Goal: Task Accomplishment & Management: Manage account settings

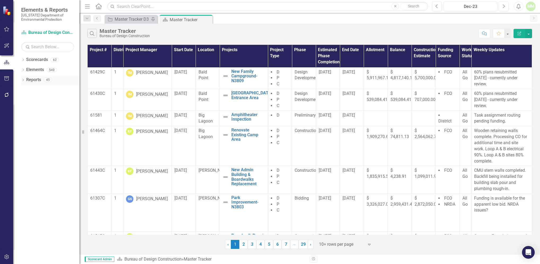
click at [39, 82] on link "Reports" at bounding box center [33, 80] width 15 height 6
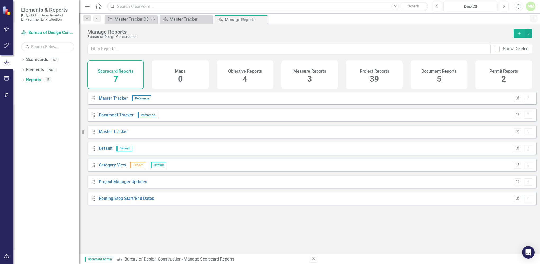
click at [371, 79] on span "39" at bounding box center [374, 78] width 9 height 9
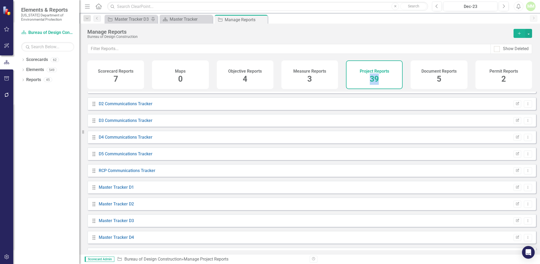
scroll to position [235, 0]
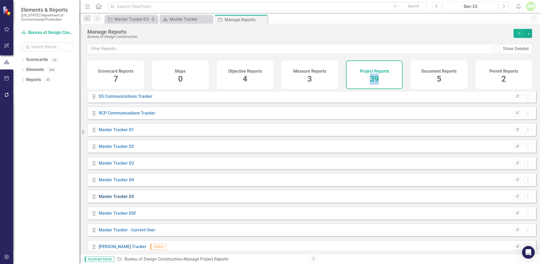
click at [103, 199] on link "Master Tracker D5" at bounding box center [116, 196] width 35 height 5
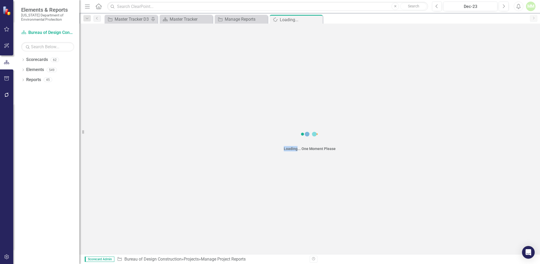
click at [103, 200] on div "Loading... One Moment Please" at bounding box center [309, 139] width 460 height 230
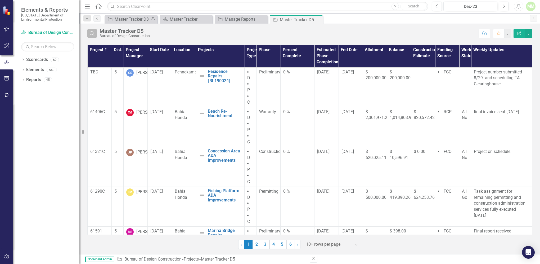
click at [91, 32] on icon "Search" at bounding box center [92, 33] width 6 height 5
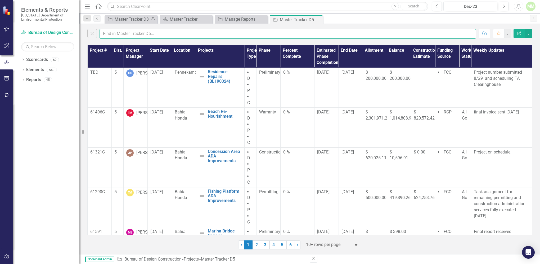
click at [114, 34] on input "text" at bounding box center [287, 34] width 376 height 10
type input "[PERSON_NAME]"
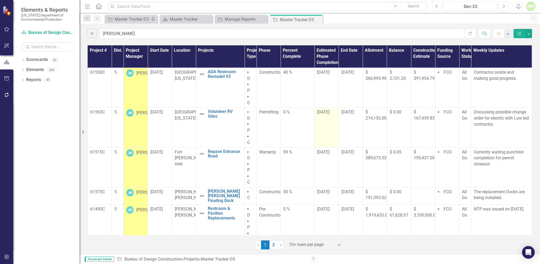
click at [320, 112] on span "[DATE]" at bounding box center [323, 111] width 12 height 5
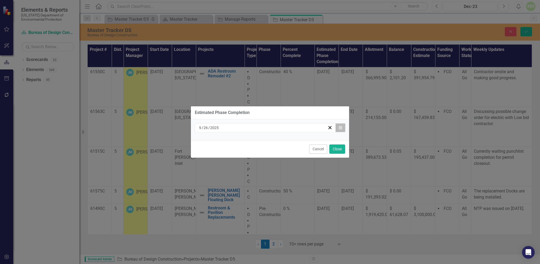
click at [341, 127] on icon "button" at bounding box center [340, 127] width 3 height 4
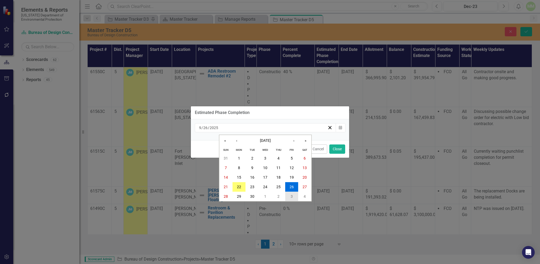
click at [293, 196] on button "3" at bounding box center [291, 197] width 13 height 10
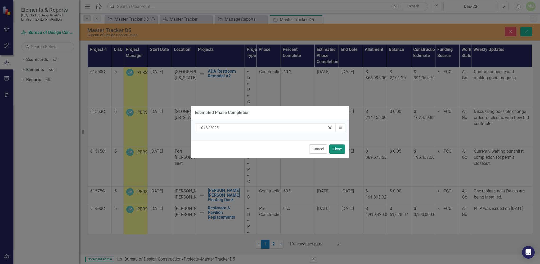
click at [334, 152] on button "Close" at bounding box center [337, 148] width 16 height 9
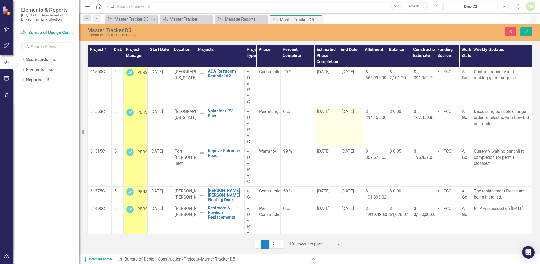
click at [345, 112] on span "[DATE]" at bounding box center [347, 111] width 12 height 5
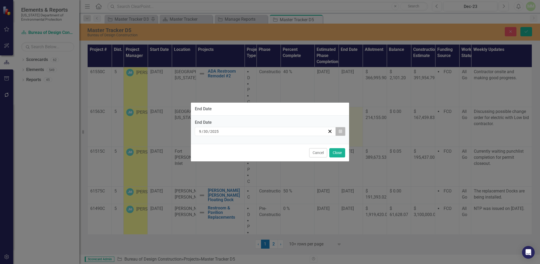
drag, startPoint x: 345, startPoint y: 112, endPoint x: 341, endPoint y: 132, distance: 20.2
click at [341, 132] on icon "button" at bounding box center [340, 131] width 3 height 4
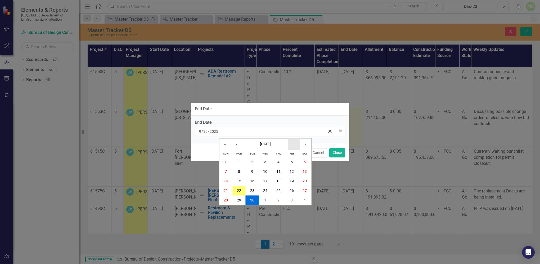
click at [294, 146] on button "›" at bounding box center [294, 144] width 12 height 12
click at [293, 145] on button "›" at bounding box center [294, 144] width 12 height 12
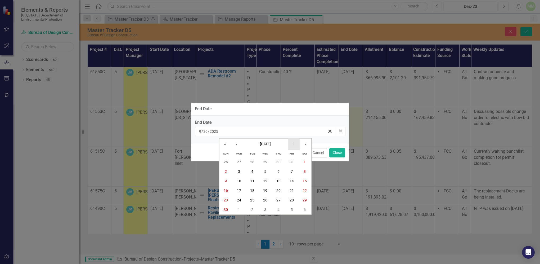
click at [293, 145] on button "›" at bounding box center [294, 144] width 12 height 12
click at [239, 162] on abbr "1" at bounding box center [239, 162] width 2 height 4
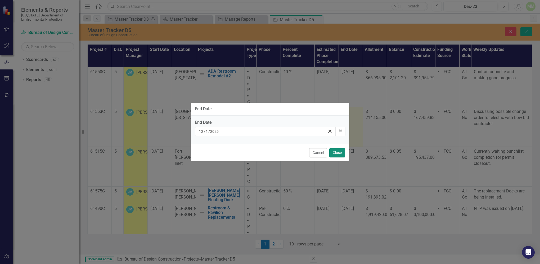
click at [333, 154] on button "Close" at bounding box center [337, 152] width 16 height 9
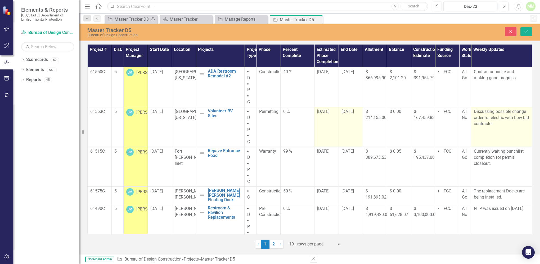
click at [500, 121] on p "Discussing possible change order for electric with Low bid contractor." at bounding box center [501, 117] width 55 height 18
type textarea "<p>Discussing possible change order for electric with Low bid contractor.</p>"
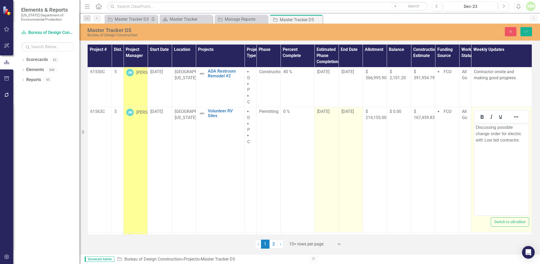
click at [497, 126] on p "Discussing possible change order for electric with Low bid contractor." at bounding box center [501, 133] width 52 height 19
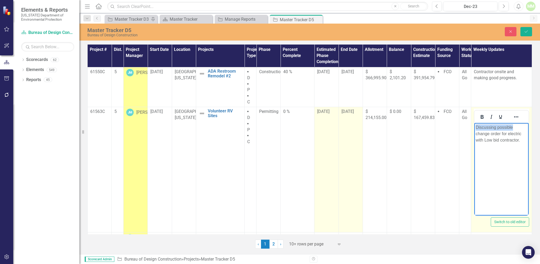
drag, startPoint x: 518, startPoint y: 128, endPoint x: 473, endPoint y: 130, distance: 44.8
click at [474, 130] on html "Discussing possible change order for electric with Low bid contractor." at bounding box center [501, 162] width 54 height 79
click at [476, 127] on p "change order for electric with Low bid contractor." at bounding box center [501, 130] width 52 height 13
click at [522, 135] on p "Change order for electric with Low bid contractor." at bounding box center [501, 130] width 52 height 13
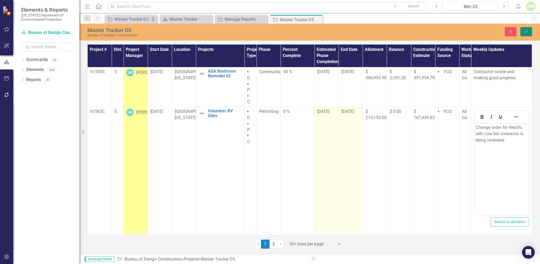
click at [524, 33] on icon "Save" at bounding box center [526, 32] width 5 height 4
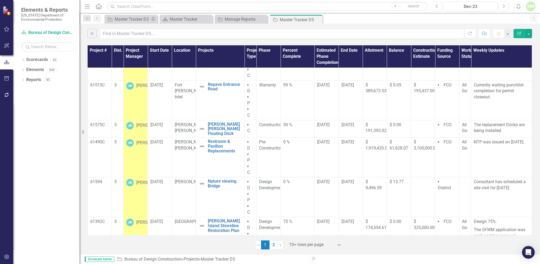
scroll to position [68, 0]
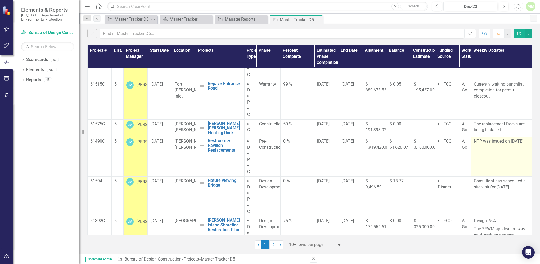
click at [481, 156] on td "NTP was issued on [DATE]." at bounding box center [501, 157] width 61 height 40
click at [474, 144] on p "NTP was issued on [DATE]." at bounding box center [501, 141] width 55 height 6
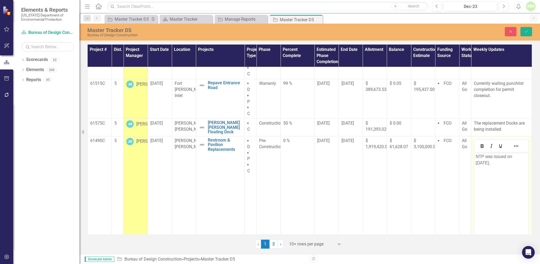
scroll to position [0, 0]
drag, startPoint x: 947, startPoint y: 297, endPoint x: 477, endPoint y: 155, distance: 491.8
click at [477, 155] on p "NTP was issued on [DATE]." at bounding box center [501, 159] width 52 height 13
drag, startPoint x: 477, startPoint y: 157, endPoint x: 494, endPoint y: 163, distance: 18.5
click at [494, 163] on p "NTP was issued on [DATE]." at bounding box center [501, 159] width 52 height 13
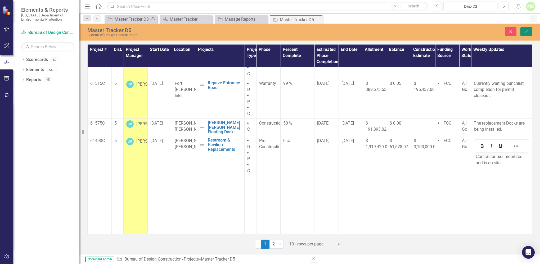
click at [524, 30] on icon "Save" at bounding box center [526, 32] width 5 height 4
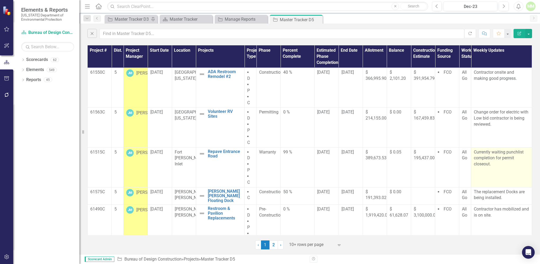
drag, startPoint x: 505, startPoint y: 142, endPoint x: 505, endPoint y: 149, distance: 7.9
click at [505, 149] on tbody "61550C 5 JM [PERSON_NAME] [DATE] [GEOGRAPHIC_DATA][US_STATE] ADA Restroom Remod…" at bounding box center [310, 255] width 444 height 375
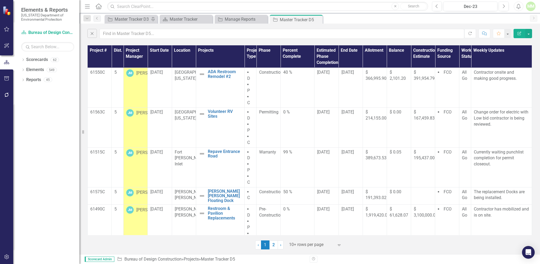
click at [38, 169] on div "Dropdown Scorecards 62 Dropdown [US_STATE] Department of Environmental Protecti…" at bounding box center [46, 159] width 66 height 208
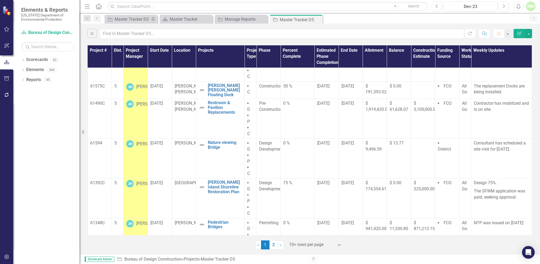
scroll to position [109, 0]
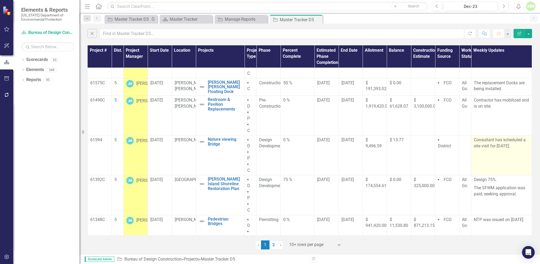
click at [477, 149] on p "Consultant has scheduled a site visit for [DATE]." at bounding box center [501, 143] width 55 height 12
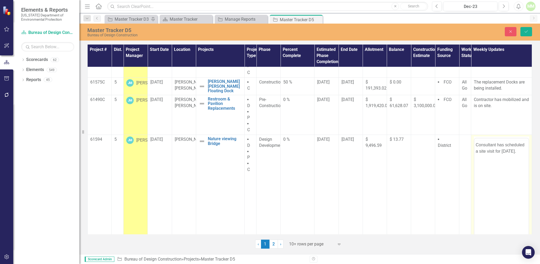
scroll to position [0, 0]
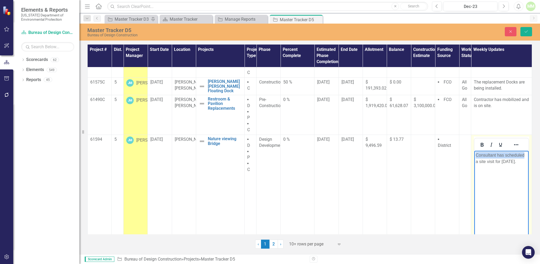
drag, startPoint x: 476, startPoint y: 154, endPoint x: 525, endPoint y: 151, distance: 49.3
click at [525, 151] on body "Consultant has scheduled a site visit for [DATE]." at bounding box center [501, 189] width 54 height 79
click at [481, 155] on p "a site visit for [DATE]." at bounding box center [501, 155] width 52 height 6
drag, startPoint x: 524, startPoint y: 154, endPoint x: 518, endPoint y: 155, distance: 6.4
click at [518, 155] on p "Consultant's site visit for [DATE]." at bounding box center [501, 158] width 52 height 13
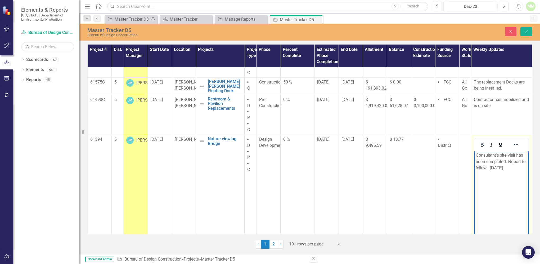
drag, startPoint x: 514, startPoint y: 166, endPoint x: 489, endPoint y: 171, distance: 25.9
click at [489, 171] on body "Consultant's site visit has been completed. Report to follow. [DATE]." at bounding box center [501, 189] width 54 height 79
click at [477, 155] on p "Consultant's site visit has been completed. Report to follow." at bounding box center [501, 161] width 52 height 19
click at [493, 166] on p "Consultant's site visit has been completed. Report to follow." at bounding box center [501, 161] width 52 height 19
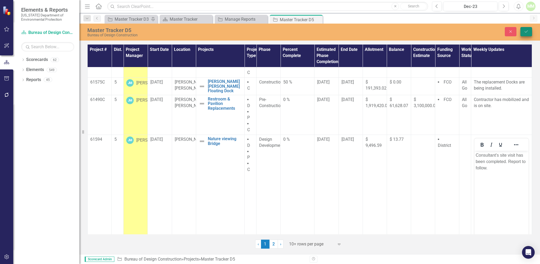
click at [523, 31] on button "Save" at bounding box center [526, 31] width 12 height 9
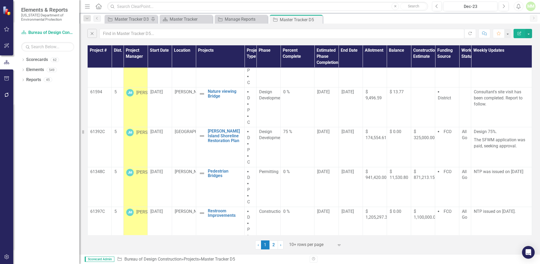
scroll to position [166, 0]
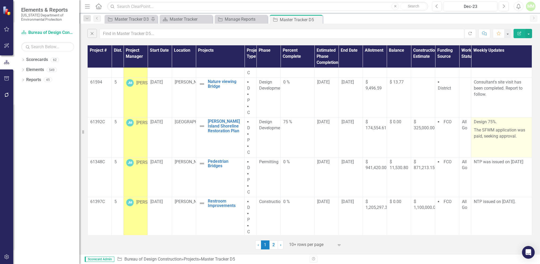
click at [483, 144] on td "Design 75%. The SFWM application was paid, seeking approval." at bounding box center [501, 137] width 61 height 40
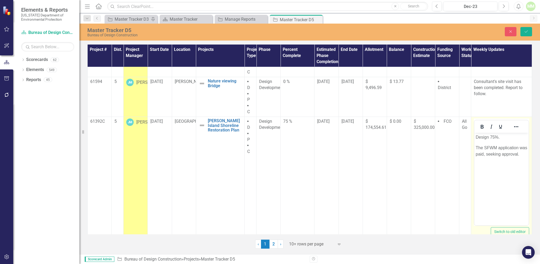
scroll to position [0, 0]
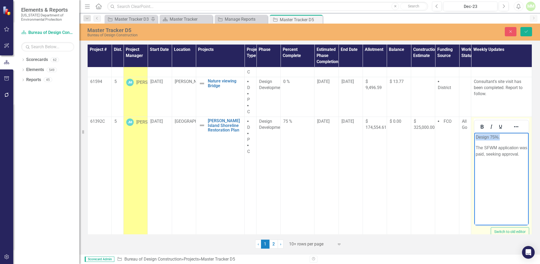
drag, startPoint x: 501, startPoint y: 136, endPoint x: 943, endPoint y: 271, distance: 462.5
click at [474, 135] on html "Design 75%. The SFWM application was paid, seeking approval." at bounding box center [501, 172] width 54 height 79
click at [495, 147] on p "The SFWM application was paid, seeking approval." at bounding box center [501, 140] width 52 height 13
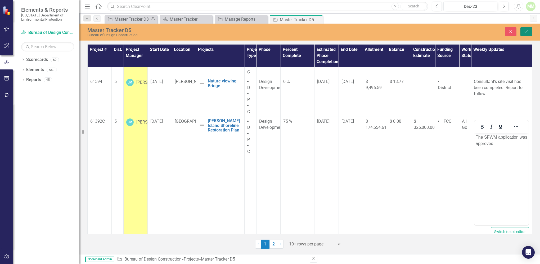
click at [528, 30] on icon "Save" at bounding box center [526, 32] width 5 height 4
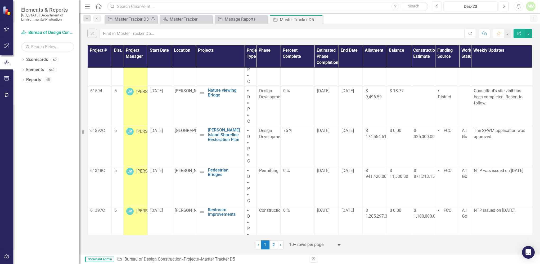
scroll to position [159, 0]
click at [326, 132] on span "[DATE]" at bounding box center [323, 129] width 12 height 5
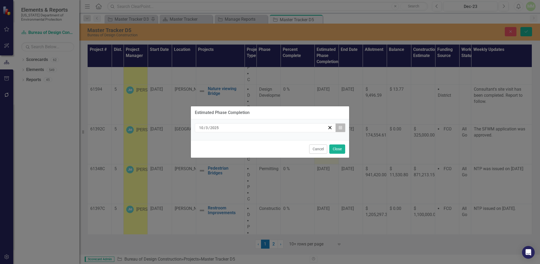
click at [339, 127] on icon "Calendar" at bounding box center [340, 128] width 3 height 4
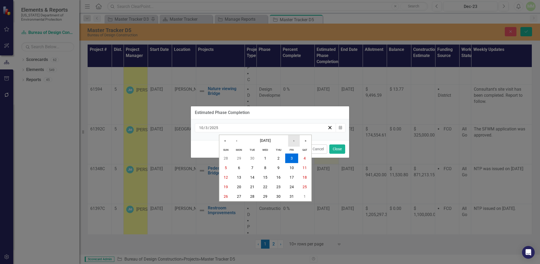
click at [293, 141] on button "›" at bounding box center [294, 141] width 12 height 12
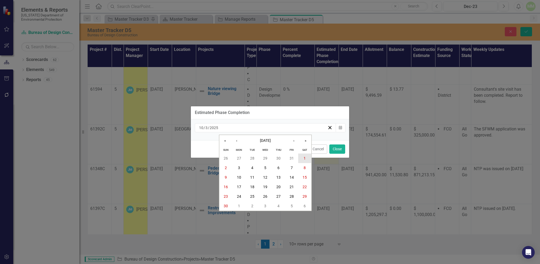
click at [304, 158] on abbr "1" at bounding box center [304, 158] width 2 height 4
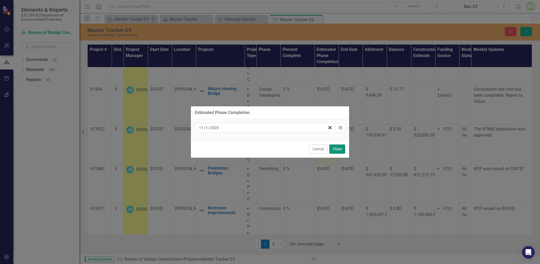
click at [336, 150] on button "Close" at bounding box center [337, 148] width 16 height 9
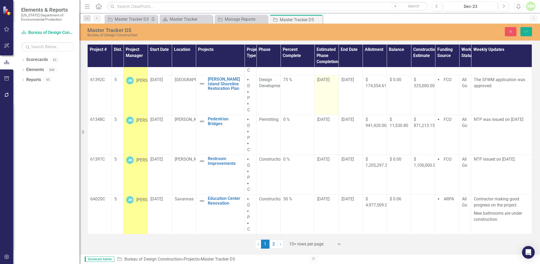
scroll to position [212, 0]
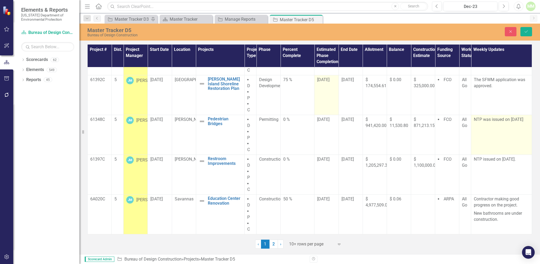
click at [471, 119] on td "NTP was issued on [DATE]" at bounding box center [501, 135] width 61 height 40
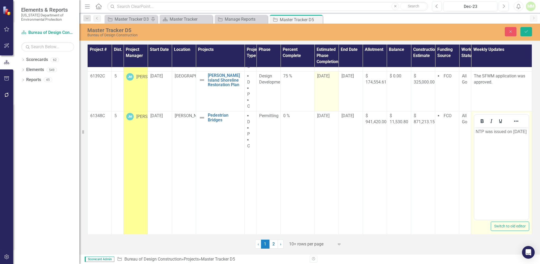
scroll to position [0, 0]
drag, startPoint x: 944, startPoint y: 246, endPoint x: 475, endPoint y: 130, distance: 482.5
click at [475, 130] on p "NTP was issued on [DATE]" at bounding box center [501, 131] width 52 height 6
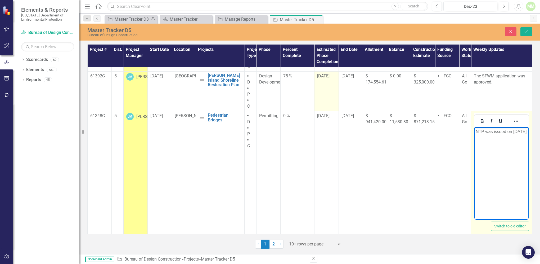
drag, startPoint x: 475, startPoint y: 131, endPoint x: 499, endPoint y: 141, distance: 25.6
click at [499, 135] on p "NTP was issued on [DATE]" at bounding box center [501, 131] width 52 height 6
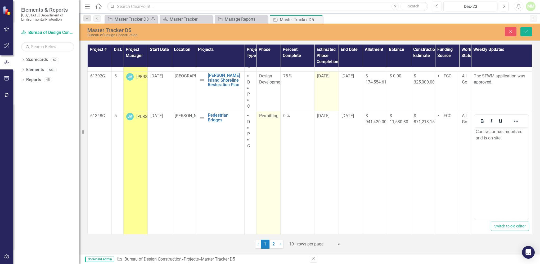
click at [265, 118] on span "Permitting" at bounding box center [268, 115] width 19 height 5
drag, startPoint x: 265, startPoint y: 119, endPoint x: 271, endPoint y: 121, distance: 6.3
click at [271, 120] on icon "Expand" at bounding box center [272, 117] width 5 height 4
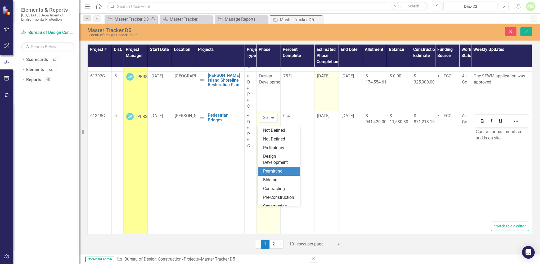
scroll to position [37, 0]
click at [274, 175] on div "Construction" at bounding box center [280, 175] width 34 height 6
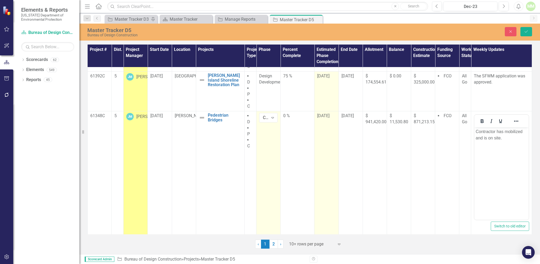
click at [327, 118] on span "[DATE]" at bounding box center [323, 115] width 12 height 5
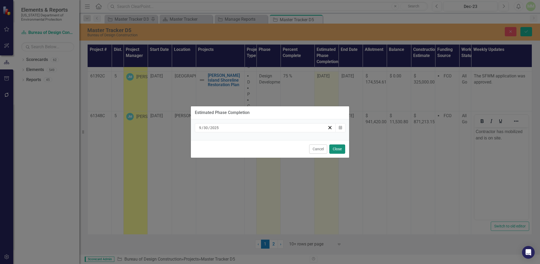
click at [334, 148] on button "Close" at bounding box center [337, 148] width 16 height 9
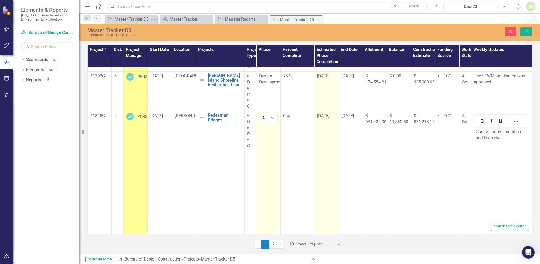
click at [323, 118] on span "[DATE]" at bounding box center [323, 115] width 12 height 5
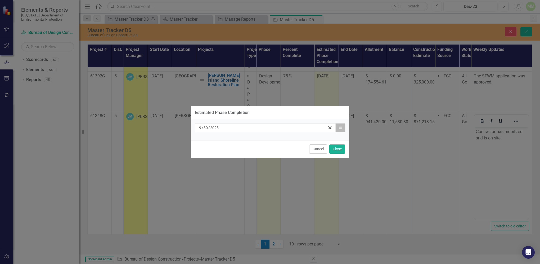
click at [341, 127] on icon "button" at bounding box center [340, 127] width 3 height 4
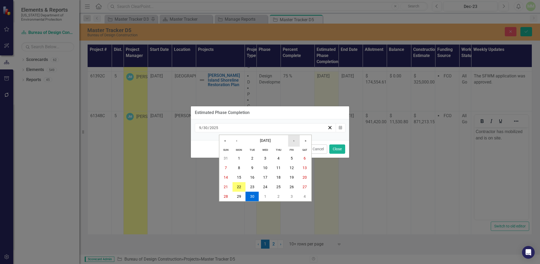
click at [293, 141] on button "›" at bounding box center [294, 141] width 12 height 12
click at [296, 140] on button "›" at bounding box center [294, 141] width 12 height 12
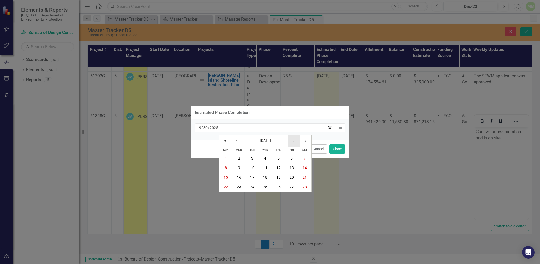
click at [296, 140] on button "›" at bounding box center [294, 141] width 12 height 12
click at [296, 139] on button "›" at bounding box center [294, 141] width 12 height 12
click at [225, 185] on abbr "19" at bounding box center [226, 187] width 4 height 4
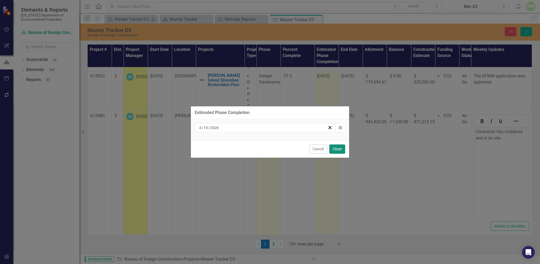
click at [337, 147] on button "Close" at bounding box center [337, 148] width 16 height 9
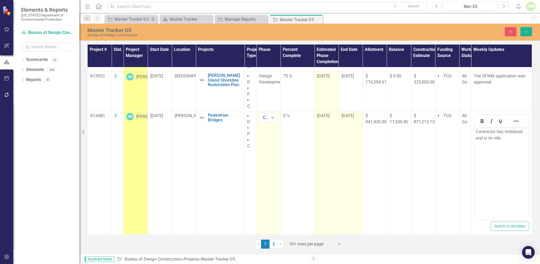
click at [345, 118] on span "[DATE]" at bounding box center [347, 115] width 12 height 5
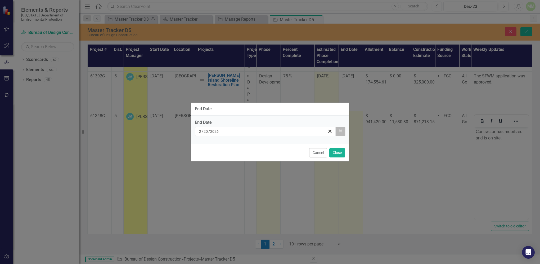
drag, startPoint x: 345, startPoint y: 119, endPoint x: 340, endPoint y: 132, distance: 13.5
click at [340, 132] on icon "Calendar" at bounding box center [340, 131] width 3 height 4
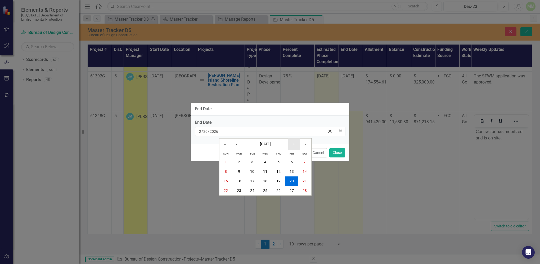
click at [294, 145] on button "›" at bounding box center [294, 144] width 12 height 12
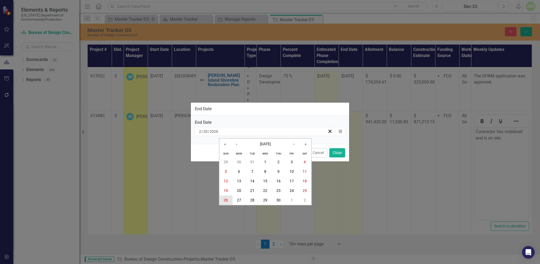
click at [224, 199] on abbr "26" at bounding box center [226, 200] width 4 height 4
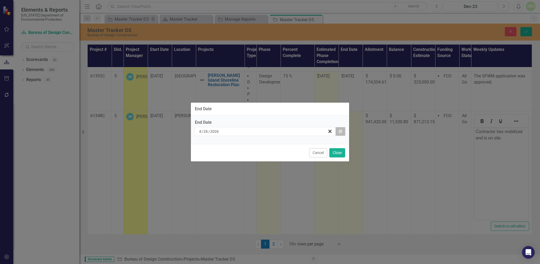
click at [341, 130] on icon "Calendar" at bounding box center [340, 131] width 3 height 4
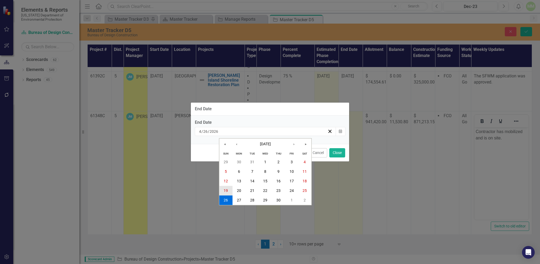
click at [226, 188] on abbr "19" at bounding box center [226, 190] width 4 height 4
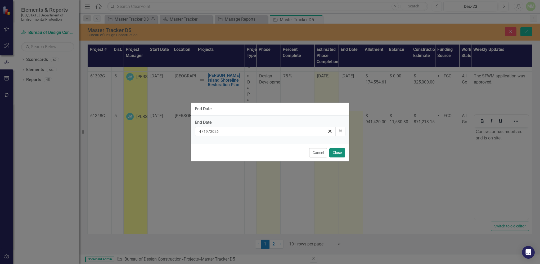
click at [339, 153] on button "Close" at bounding box center [337, 152] width 16 height 9
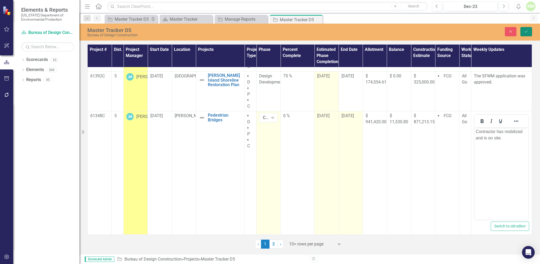
click at [528, 30] on icon "Save" at bounding box center [526, 32] width 5 height 4
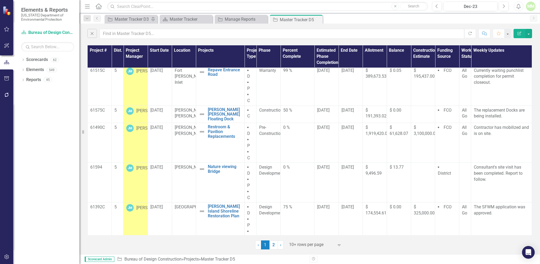
scroll to position [73, 0]
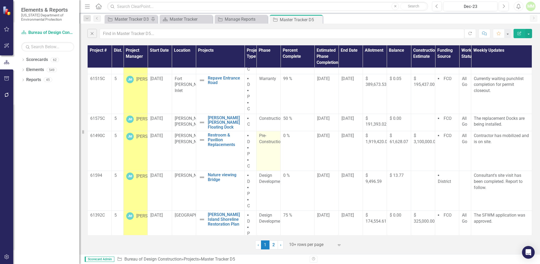
click at [262, 144] on span "Pre-Construction" at bounding box center [271, 138] width 24 height 11
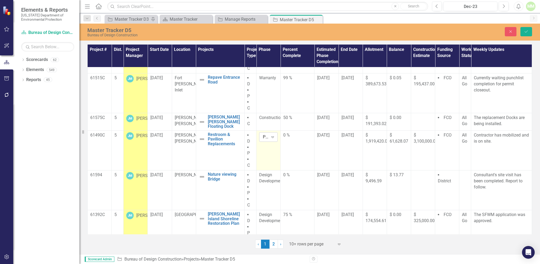
click at [272, 139] on icon "Expand" at bounding box center [272, 137] width 5 height 4
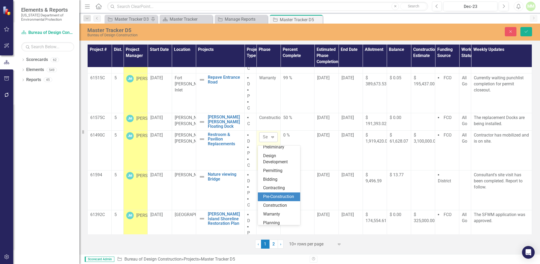
scroll to position [37, 0]
click at [270, 196] on div "Construction" at bounding box center [280, 194] width 34 height 6
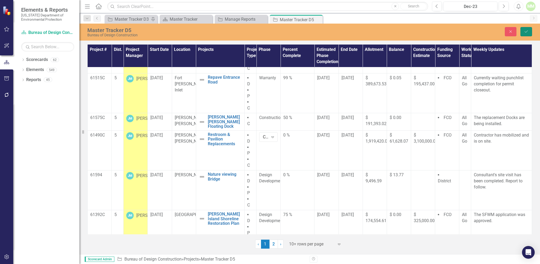
click at [525, 33] on icon "Save" at bounding box center [526, 32] width 5 height 4
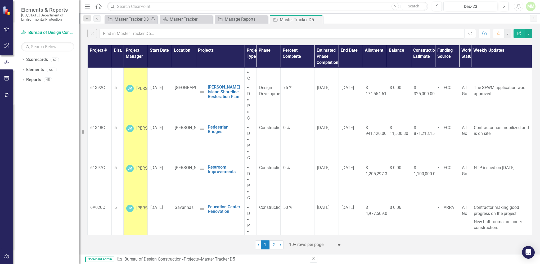
scroll to position [212, 0]
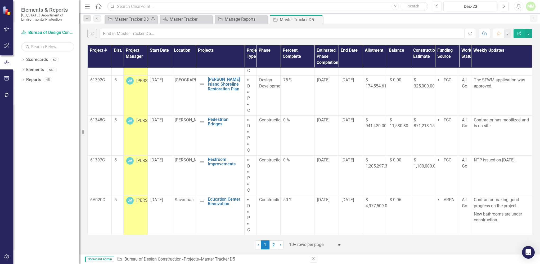
click at [273, 243] on link "2" at bounding box center [273, 244] width 8 height 9
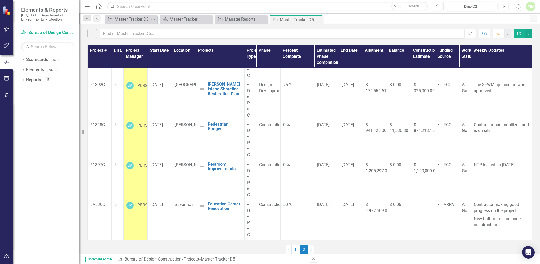
scroll to position [0, 0]
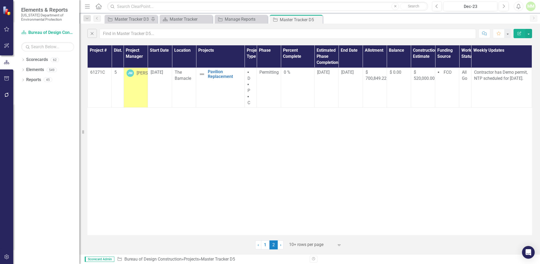
click at [158, 144] on div "Project # Dist. Project Manager Start Date Location Projects Project Type Phase…" at bounding box center [309, 139] width 445 height 189
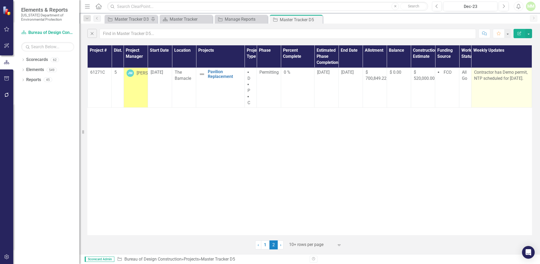
click at [490, 83] on td "Contractor has Demo permit, NTP scheduled for [DATE]." at bounding box center [501, 88] width 61 height 40
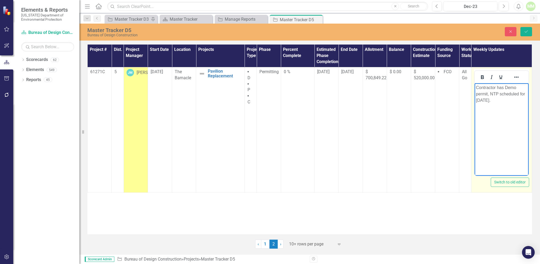
drag, startPoint x: 492, startPoint y: 100, endPoint x: 471, endPoint y: 97, distance: 21.3
click at [474, 97] on html "Contractor has Demo permit, NTP scheduled for [DATE]." at bounding box center [501, 122] width 54 height 79
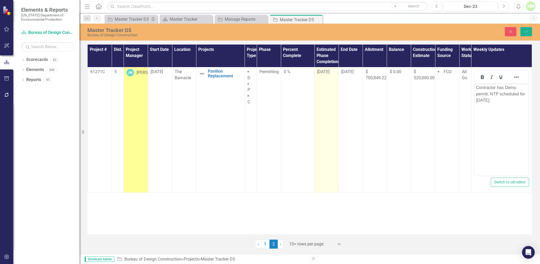
click at [328, 72] on span "[DATE]" at bounding box center [323, 71] width 12 height 5
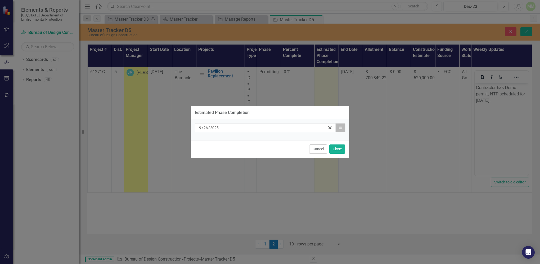
click at [341, 127] on icon "button" at bounding box center [340, 127] width 3 height 4
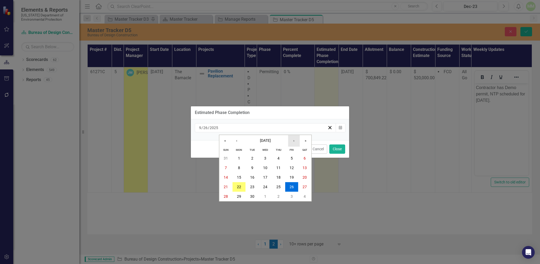
click at [295, 143] on button "›" at bounding box center [294, 141] width 12 height 12
click at [265, 159] on abbr "1" at bounding box center [265, 158] width 2 height 4
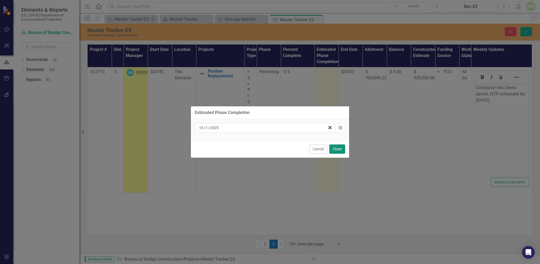
click at [335, 150] on button "Close" at bounding box center [337, 148] width 16 height 9
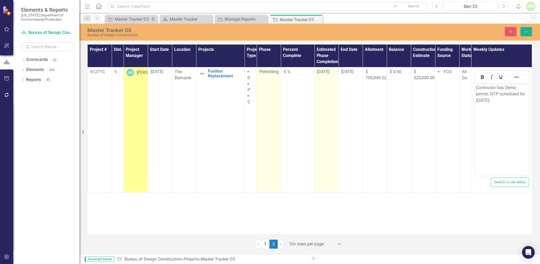
click at [267, 72] on span "Permitting" at bounding box center [268, 71] width 19 height 5
drag, startPoint x: 267, startPoint y: 72, endPoint x: 273, endPoint y: 74, distance: 7.0
click at [273, 74] on icon "Expand" at bounding box center [272, 73] width 5 height 4
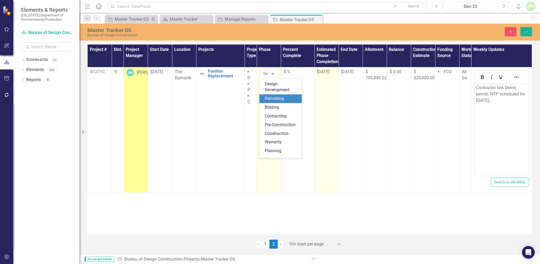
scroll to position [37, 0]
click at [280, 127] on div "Construction" at bounding box center [282, 127] width 34 height 6
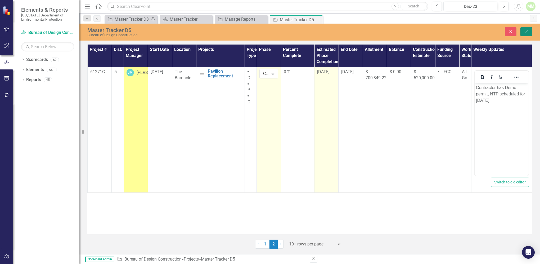
click at [523, 33] on button "Save" at bounding box center [526, 31] width 12 height 9
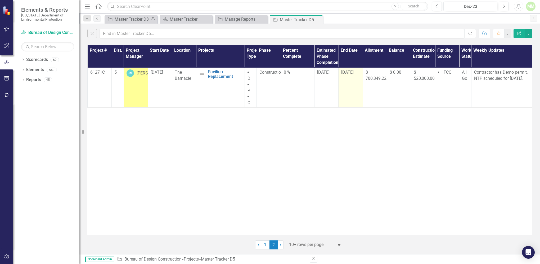
click at [350, 73] on span "[DATE]" at bounding box center [347, 72] width 12 height 5
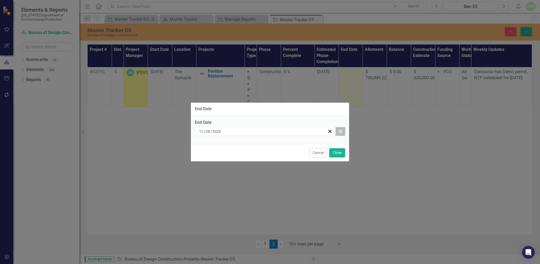
click at [341, 133] on icon "Calendar" at bounding box center [340, 131] width 3 height 4
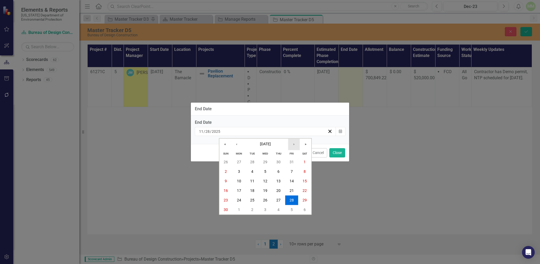
click at [294, 144] on button "›" at bounding box center [294, 144] width 12 height 12
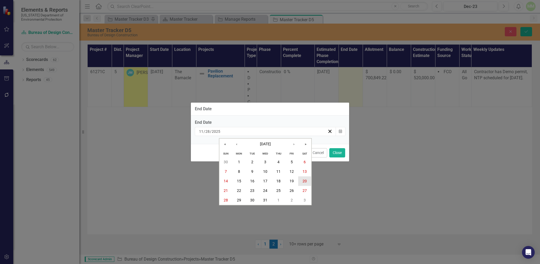
click at [306, 181] on abbr "20" at bounding box center [304, 181] width 4 height 4
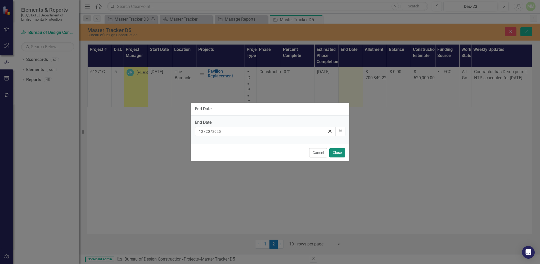
click at [337, 153] on button "Close" at bounding box center [337, 152] width 16 height 9
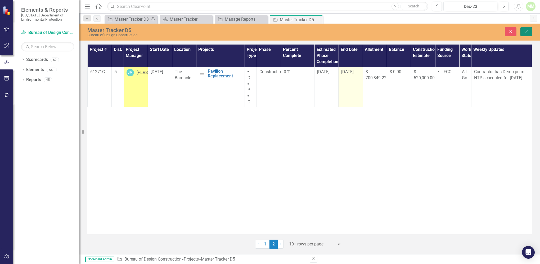
click at [523, 32] on button "Save" at bounding box center [526, 31] width 12 height 9
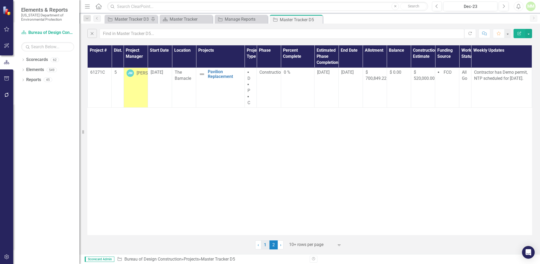
click at [264, 245] on link "1" at bounding box center [265, 244] width 8 height 9
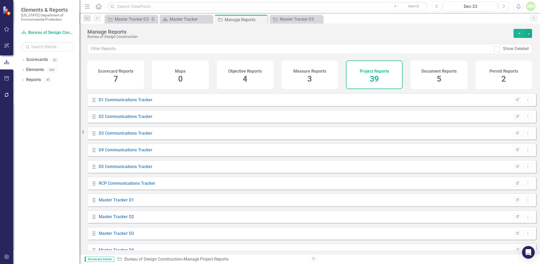
scroll to position [170, 0]
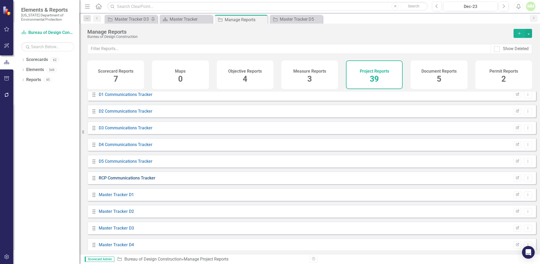
click at [134, 180] on link "RCP Communications Tracker" at bounding box center [127, 177] width 57 height 5
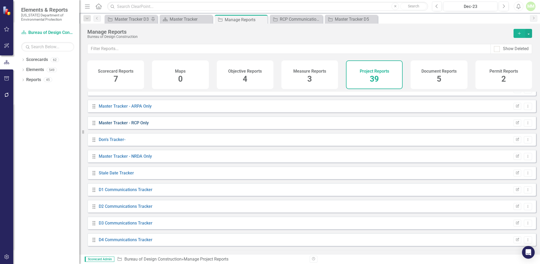
click at [127, 125] on link "Master Tracker - RCP Only" at bounding box center [124, 122] width 50 height 5
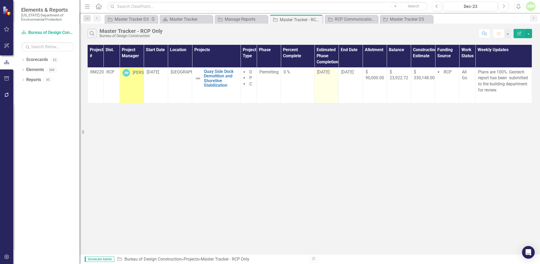
click at [323, 72] on span "[DATE]" at bounding box center [323, 71] width 12 height 5
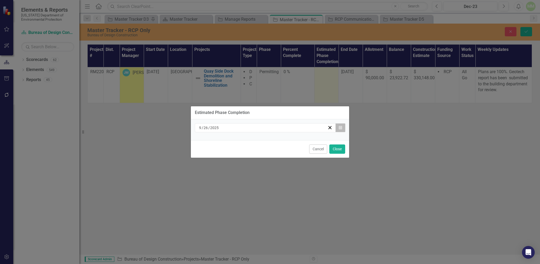
click at [339, 127] on icon "button" at bounding box center [340, 127] width 3 height 4
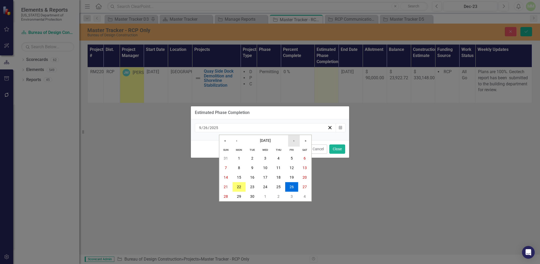
click at [295, 141] on button "›" at bounding box center [294, 141] width 12 height 12
click at [279, 196] on abbr "30" at bounding box center [278, 196] width 4 height 4
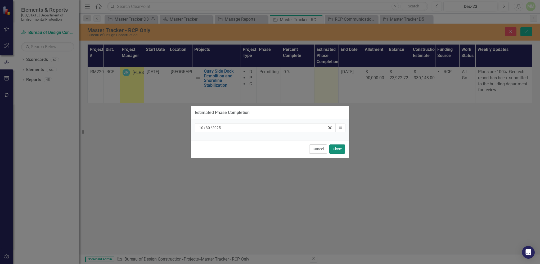
click at [336, 150] on button "Close" at bounding box center [337, 148] width 16 height 9
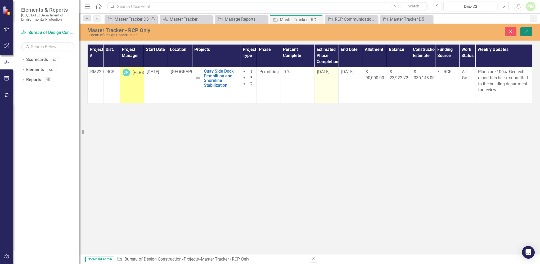
click at [524, 33] on icon "Save" at bounding box center [526, 32] width 5 height 4
